Goal: Check status: Check status

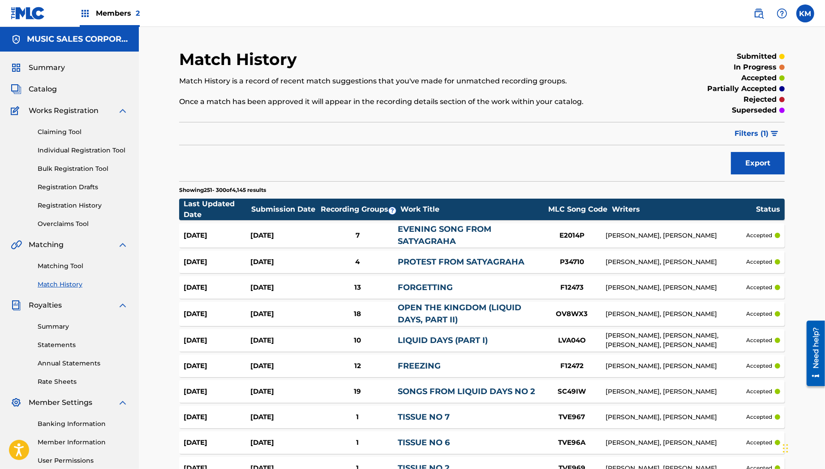
drag, startPoint x: 95, startPoint y: 299, endPoint x: 152, endPoint y: 136, distance: 172.6
click at [56, 283] on link "Match History" at bounding box center [83, 284] width 90 height 9
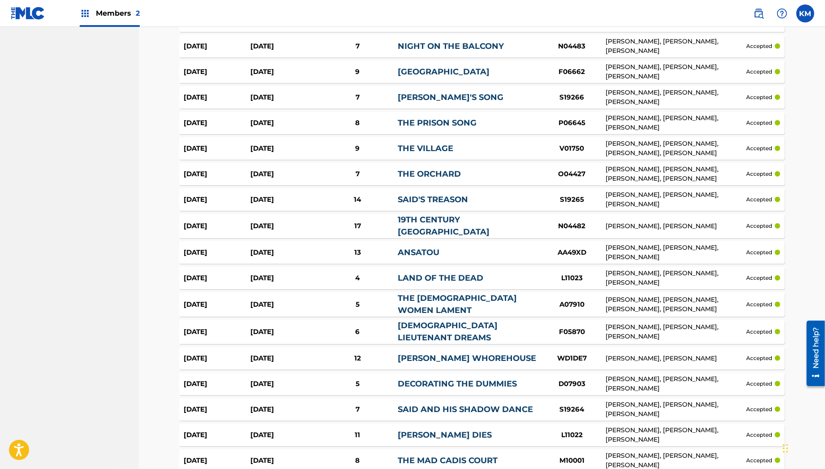
scroll to position [1130, 0]
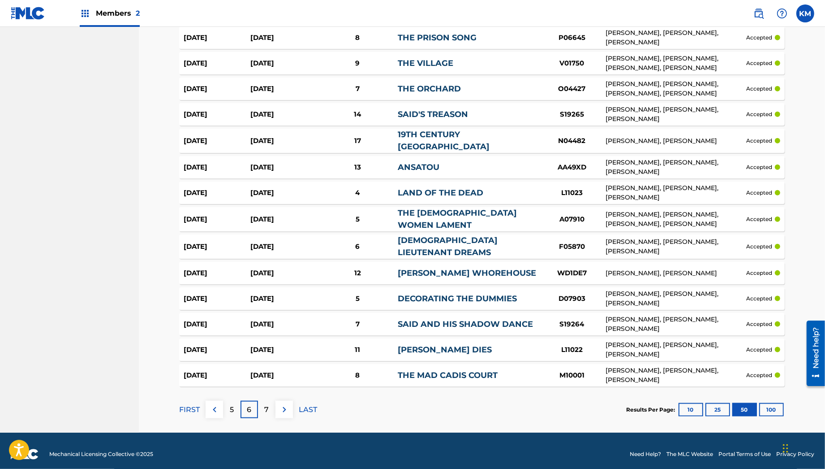
click at [779, 403] on button "100" at bounding box center [771, 409] width 25 height 13
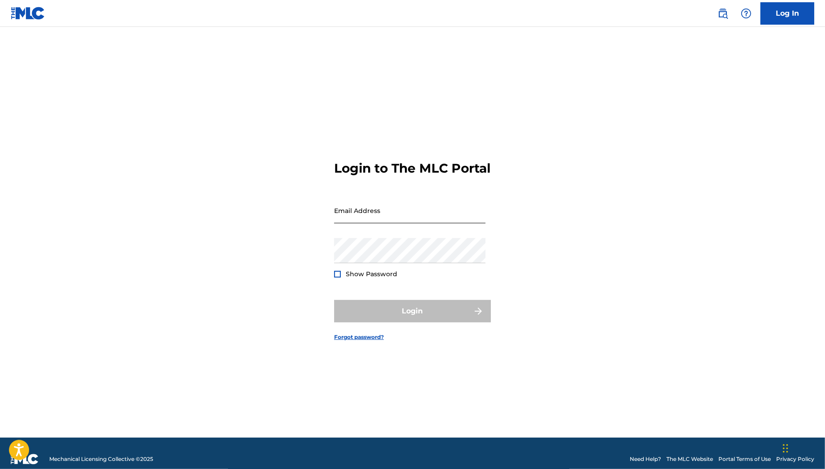
click at [381, 223] on input "Email Address" at bounding box center [409, 211] width 151 height 26
type input "[PERSON_NAME][EMAIL_ADDRESS][PERSON_NAME][DOMAIN_NAME]"
click at [425, 278] on div "Password Show Password" at bounding box center [409, 258] width 151 height 40
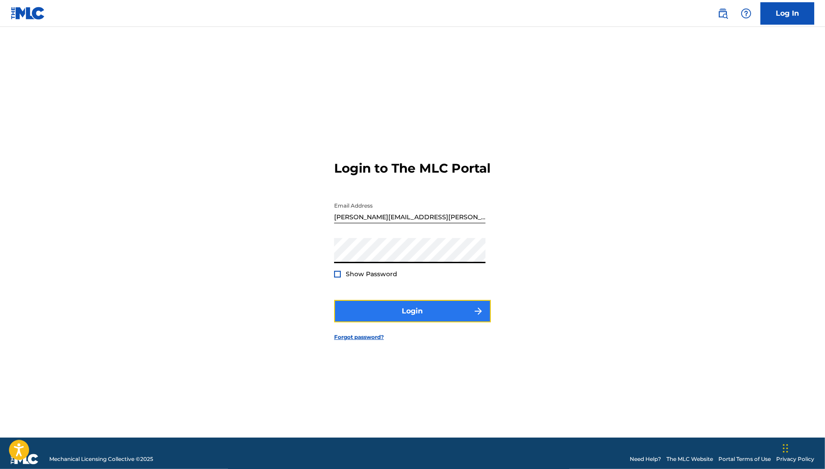
click at [422, 314] on button "Login" at bounding box center [412, 311] width 157 height 22
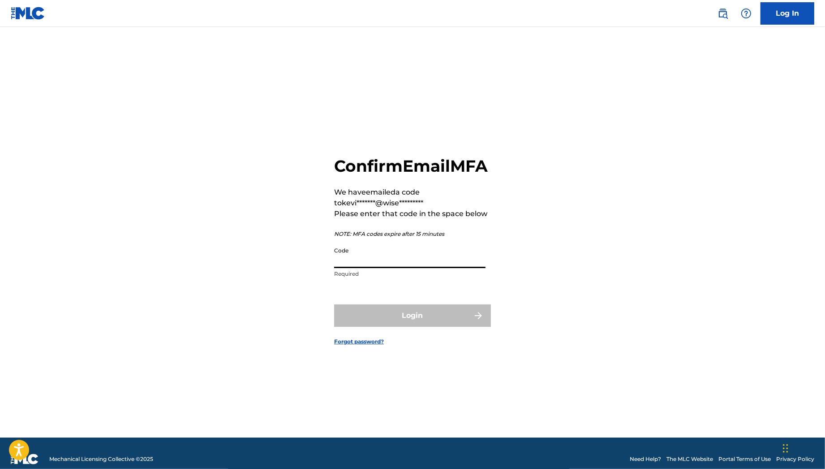
click at [452, 268] on input "Code" at bounding box center [409, 255] width 151 height 26
paste input "605984"
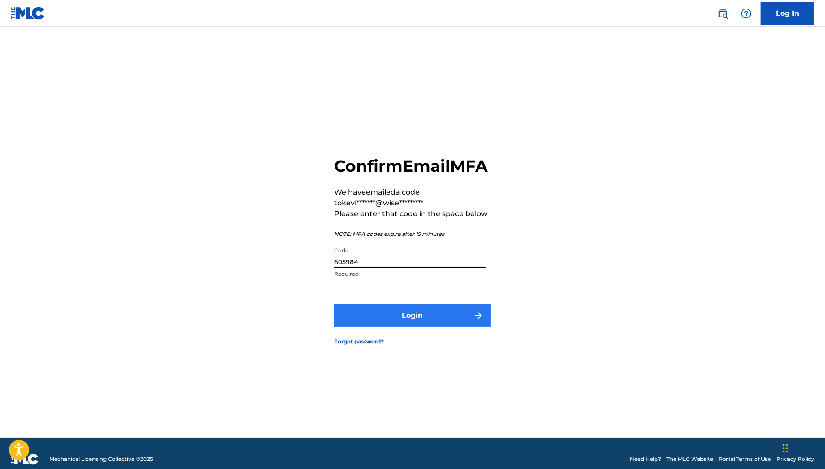
type input "605984"
click at [410, 314] on button "Login" at bounding box center [412, 315] width 157 height 22
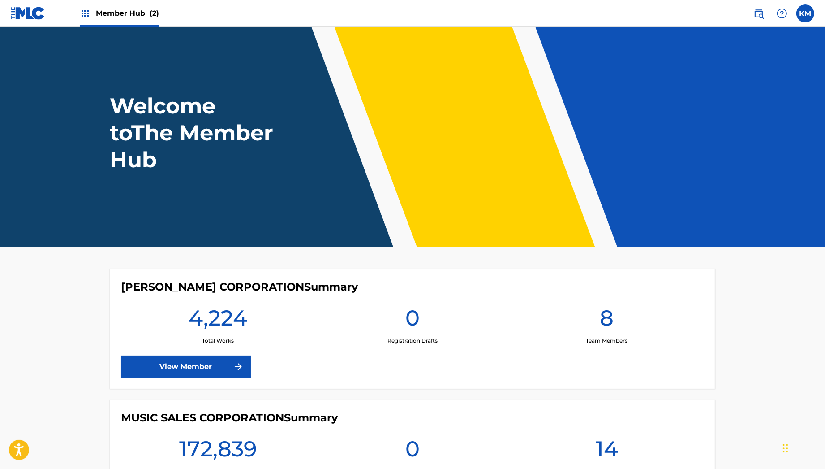
scroll to position [104, 0]
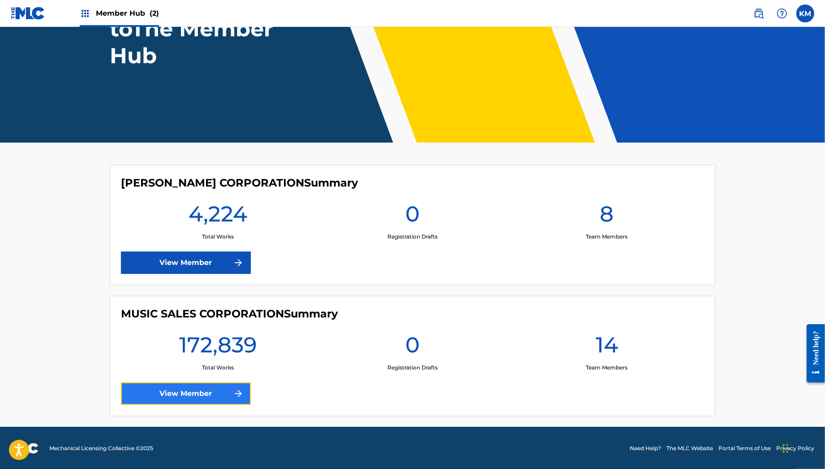
click at [204, 392] on link "View Member" at bounding box center [186, 393] width 130 height 22
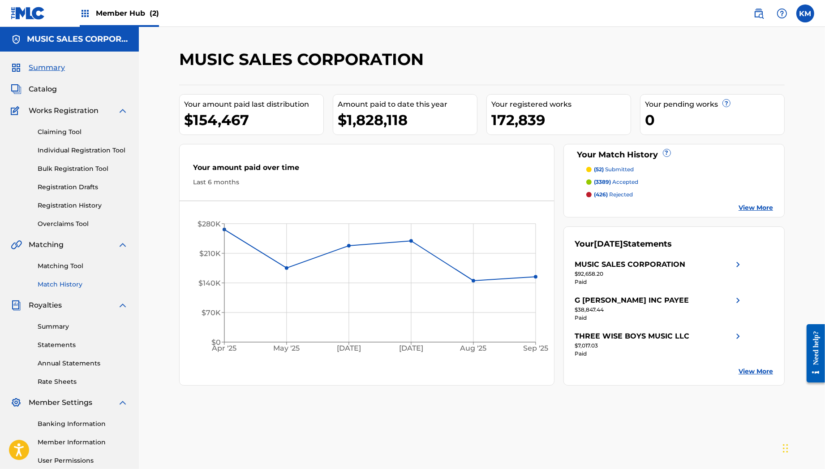
click at [56, 285] on link "Match History" at bounding box center [83, 284] width 90 height 9
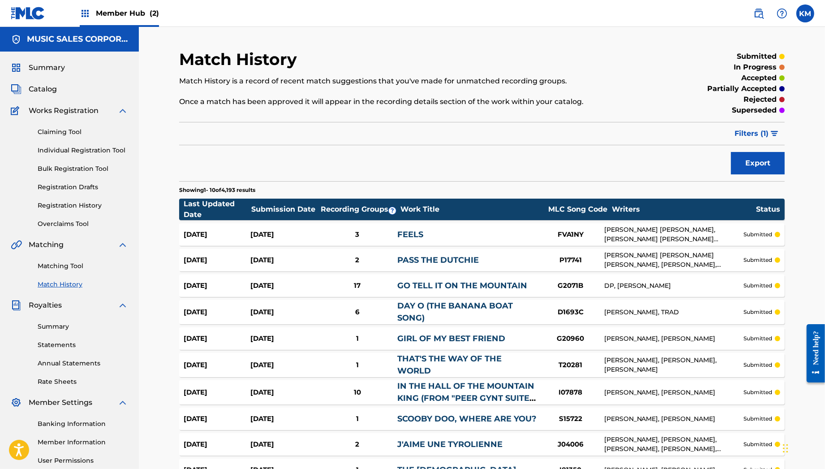
click at [346, 283] on div "17" at bounding box center [357, 285] width 80 height 10
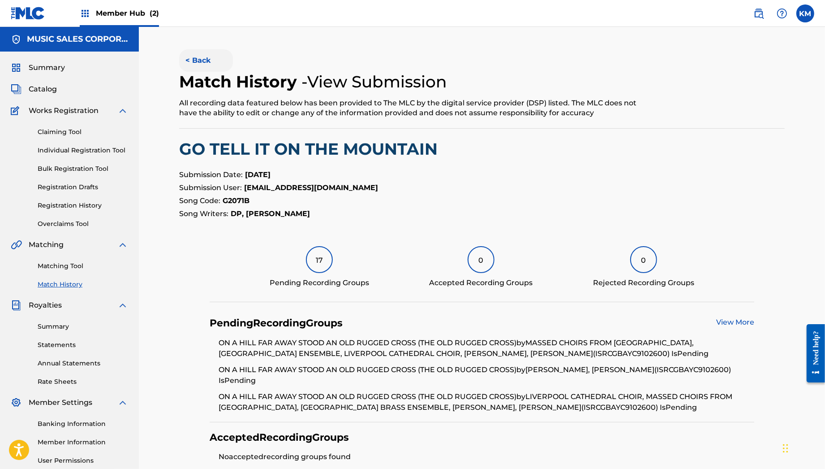
click at [204, 62] on button "< Back" at bounding box center [206, 60] width 54 height 22
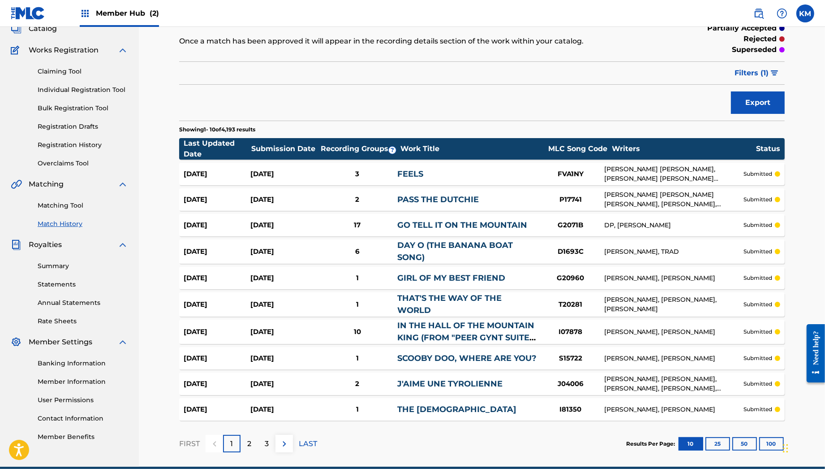
scroll to position [102, 0]
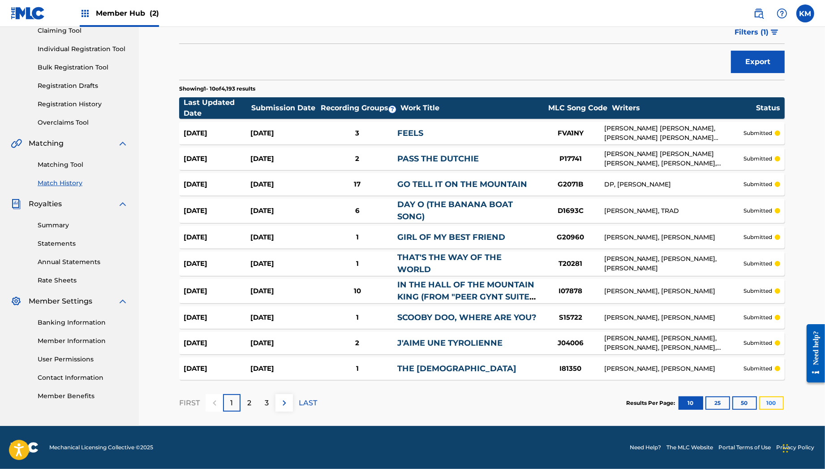
click at [766, 402] on button "100" at bounding box center [771, 402] width 25 height 13
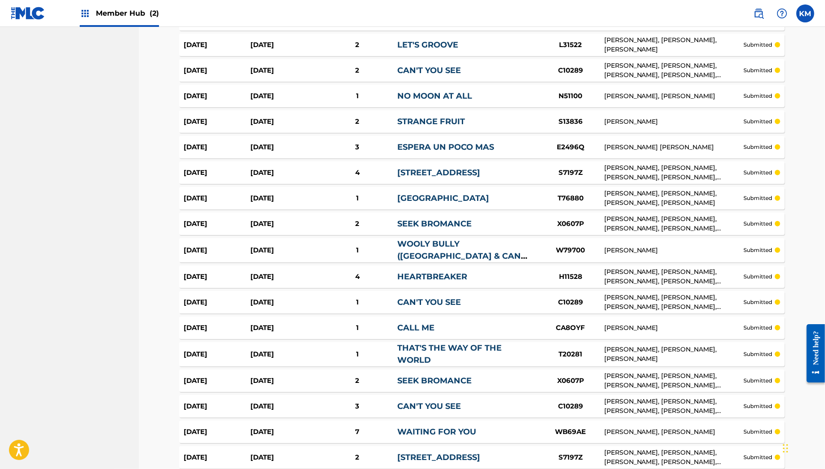
scroll to position [899, 0]
